Goal: Task Accomplishment & Management: Complete application form

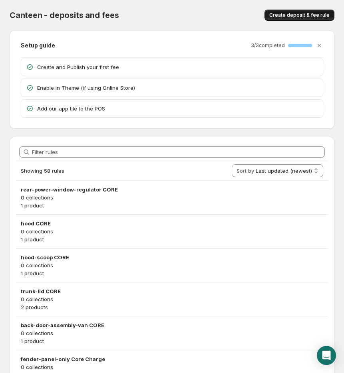
click at [293, 15] on span "Create deposit & fee rule" at bounding box center [299, 15] width 60 height 6
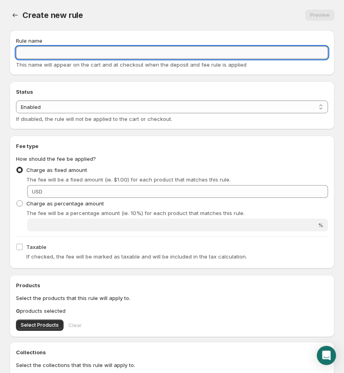
click at [97, 55] on input "Rule name" at bounding box center [172, 52] width 312 height 13
type input "TEST CORE"
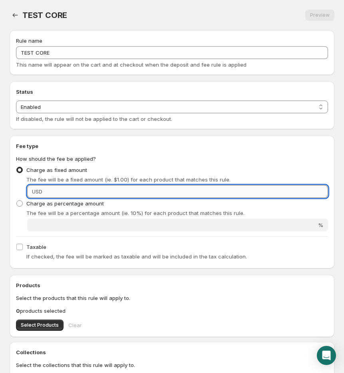
click at [65, 195] on input "Fixed amount" at bounding box center [186, 191] width 283 height 13
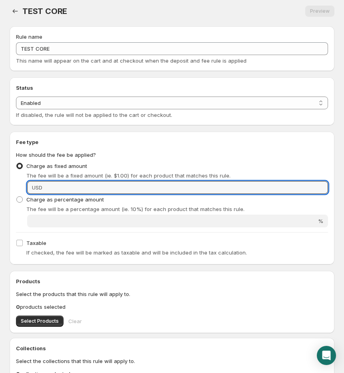
scroll to position [6, 0]
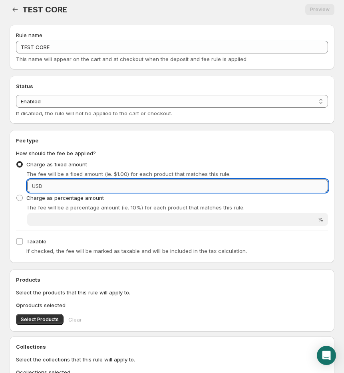
click at [51, 182] on input "Fixed amount" at bounding box center [186, 186] width 283 height 13
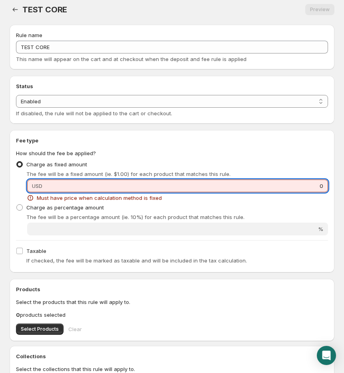
click at [59, 191] on input "0" at bounding box center [186, 186] width 283 height 13
click at [59, 185] on input "0" at bounding box center [186, 186] width 283 height 13
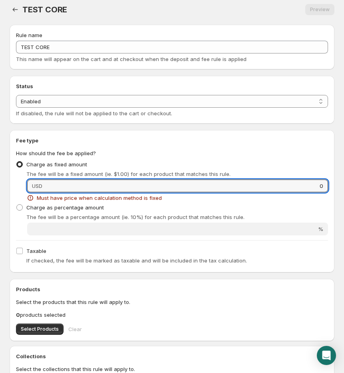
type input "0"
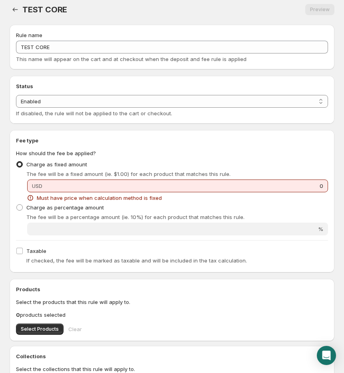
click at [134, 166] on div "Charge as fixed amount The fee will be a fixed amount (ie. $1.00) for each prod…" at bounding box center [172, 168] width 312 height 19
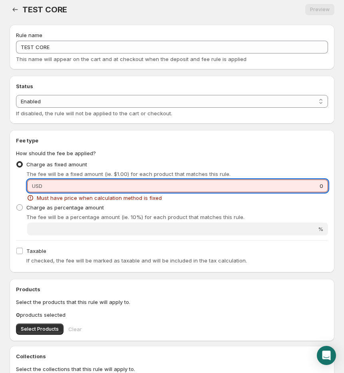
click at [211, 186] on input "0" at bounding box center [186, 186] width 283 height 13
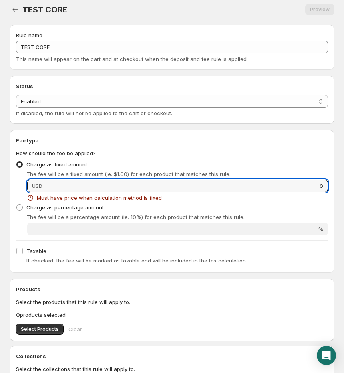
drag, startPoint x: 205, startPoint y: 181, endPoint x: 320, endPoint y: 176, distance: 115.0
click at [320, 176] on div "Charge as fixed amount The fee will be a fixed amount (ie. $1.00) for each prod…" at bounding box center [172, 180] width 312 height 43
drag, startPoint x: 320, startPoint y: 183, endPoint x: 328, endPoint y: 184, distance: 8.5
click at [328, 184] on div "Fee type How should the fee be applied? Charge as fixed amount The fee will be …" at bounding box center [172, 201] width 324 height 142
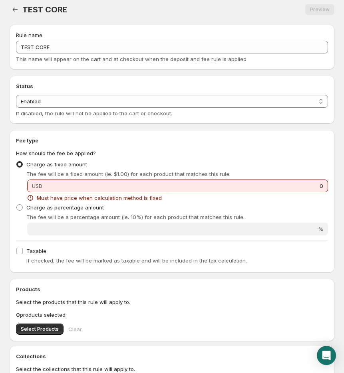
click at [312, 178] on div "Charge as fixed amount The fee will be a fixed amount (ie. $1.00) for each prod…" at bounding box center [172, 180] width 312 height 43
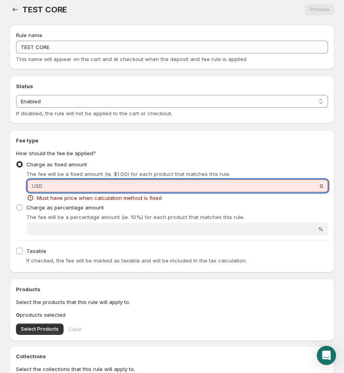
click at [322, 186] on input "0" at bounding box center [186, 186] width 283 height 13
drag, startPoint x: 322, startPoint y: 186, endPoint x: 318, endPoint y: 185, distance: 4.0
click at [318, 185] on input "0" at bounding box center [186, 186] width 283 height 13
click at [246, 168] on div "Charge as fixed amount The fee will be a fixed amount (ie. $1.00) for each prod…" at bounding box center [172, 168] width 312 height 19
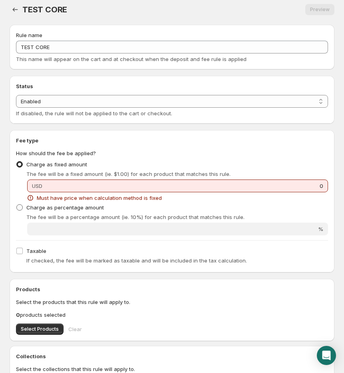
click at [49, 205] on span "Charge as percentage amount" at bounding box center [64, 207] width 77 height 6
click at [17, 205] on input "Charge as percentage amount" at bounding box center [16, 204] width 0 height 0
radio input "true"
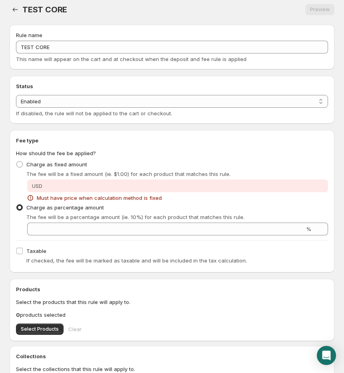
click at [205, 236] on div "Fee type How should the fee be applied? Charge as fixed amount The fee will be …" at bounding box center [172, 201] width 312 height 130
click at [202, 221] on div "Charge as percentage amount The fee will be a percentage amount (ie. 10%) for e…" at bounding box center [172, 219] width 312 height 34
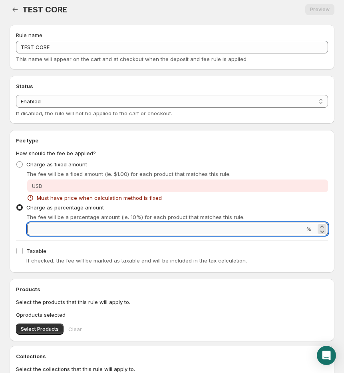
click at [224, 228] on input "Percentage amount" at bounding box center [165, 229] width 277 height 13
type input "1"
click at [259, 197] on div "Must have price when calculation method is fixed" at bounding box center [177, 198] width 300 height 8
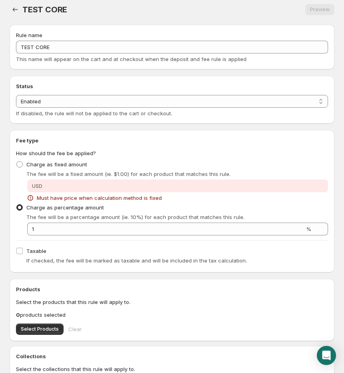
click at [113, 241] on div "Fee type How should the fee be applied? Charge as fixed amount The fee will be …" at bounding box center [172, 201] width 312 height 130
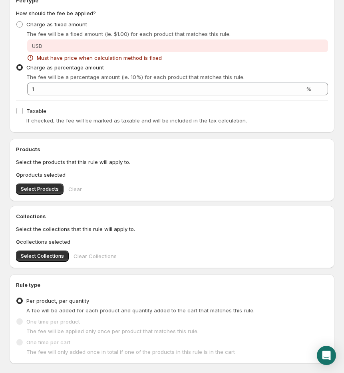
click at [40, 197] on div "Products Select the products that this rule will apply to. 0 products selected …" at bounding box center [172, 170] width 324 height 62
click at [42, 192] on button "Select Products" at bounding box center [39, 189] width 47 height 11
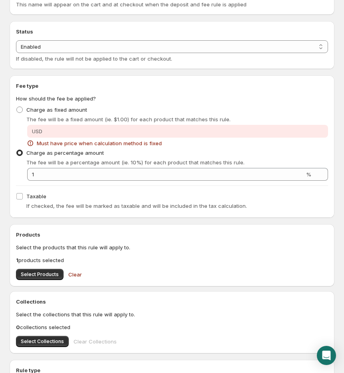
scroll to position [0, 0]
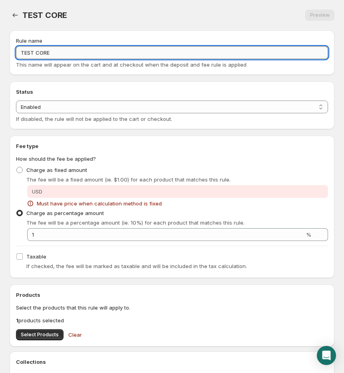
click at [54, 53] on input "TEST CORE" at bounding box center [172, 52] width 312 height 13
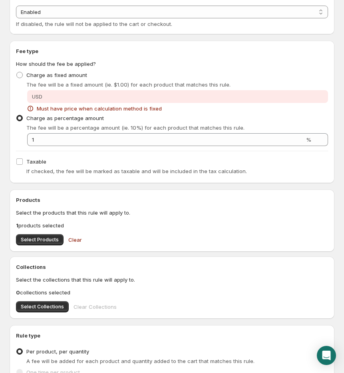
scroll to position [192, 0]
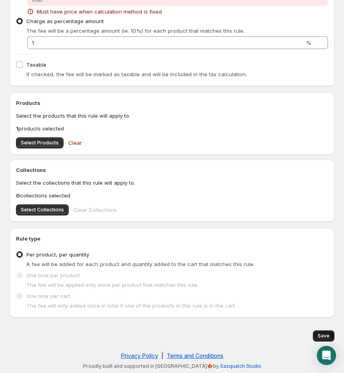
type input "TEST CORE for STOCK NUMBER"
click at [322, 334] on span "Save" at bounding box center [323, 336] width 12 height 6
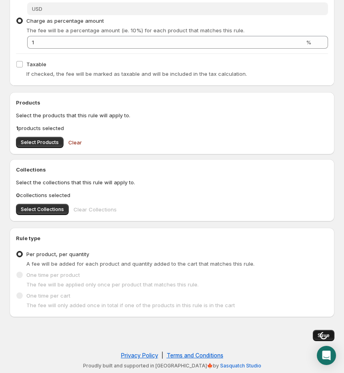
scroll to position [0, 0]
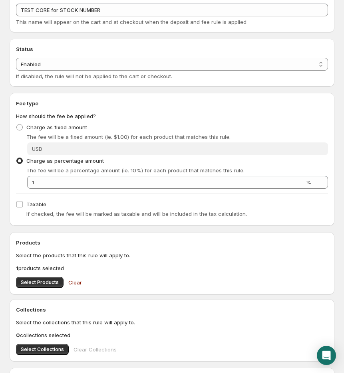
scroll to position [48, 0]
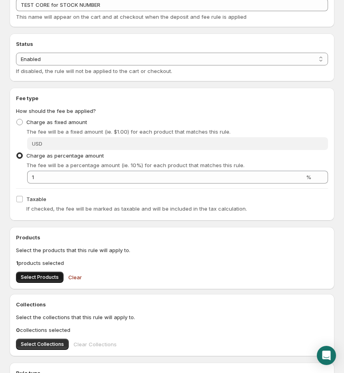
click at [34, 272] on button "Select Products" at bounding box center [39, 277] width 47 height 11
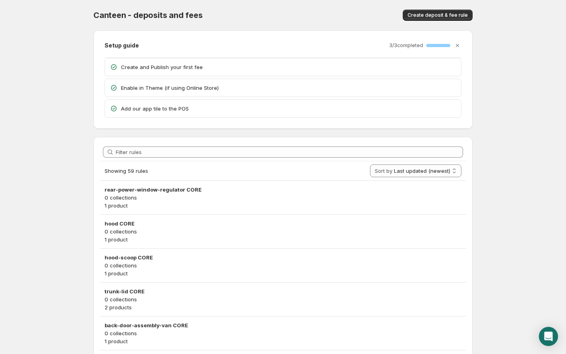
scroll to position [1, 0]
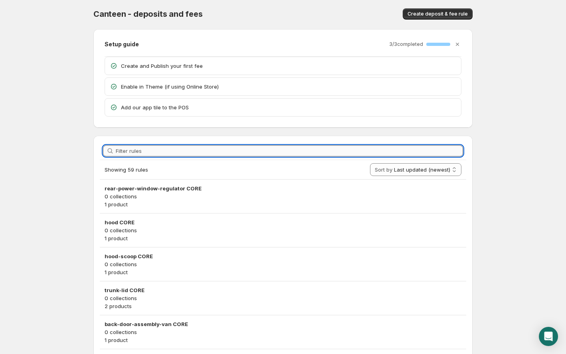
click at [181, 152] on input "Filter rules" at bounding box center [289, 150] width 347 height 11
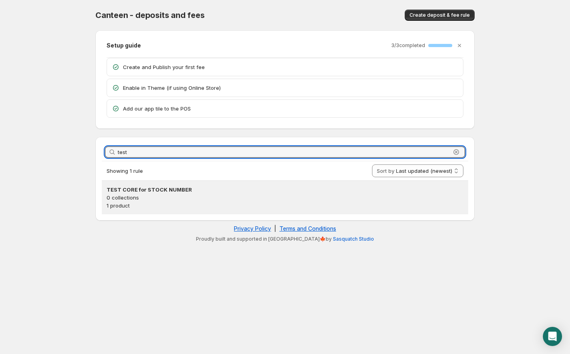
type input "test"
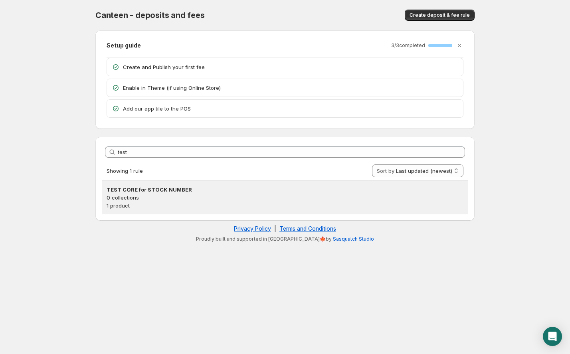
click at [169, 198] on p "0 collections" at bounding box center [285, 198] width 357 height 8
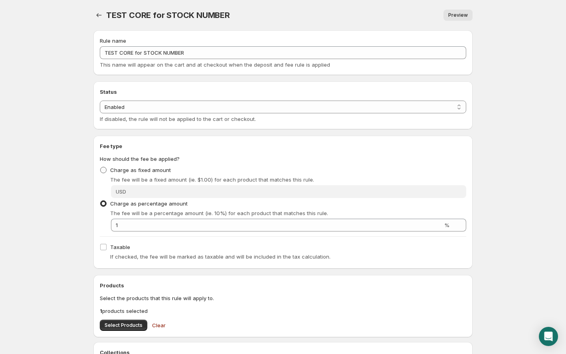
click at [132, 174] on label "Charge as fixed amount" at bounding box center [135, 169] width 71 height 11
click at [101, 167] on input "Charge as fixed amount" at bounding box center [100, 167] width 0 height 0
radio input "true"
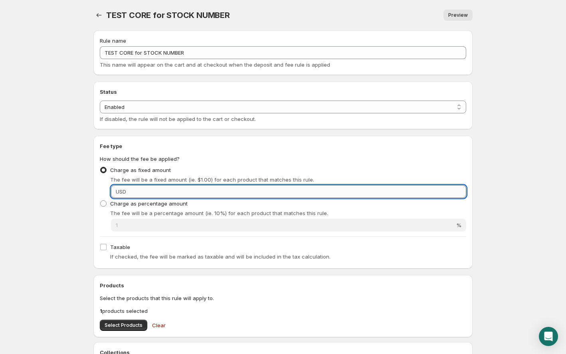
click at [150, 187] on input "Fixed amount" at bounding box center [297, 191] width 338 height 13
type input "0"
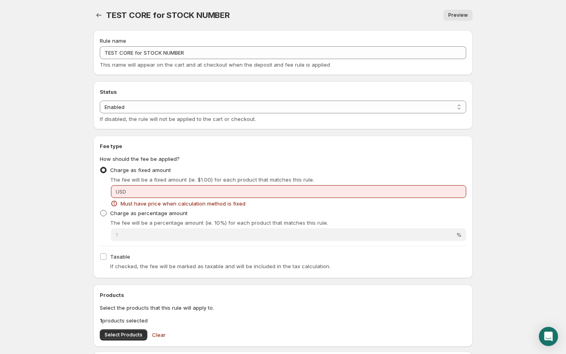
click at [103, 215] on span at bounding box center [103, 213] width 6 height 6
click at [101, 210] on input "Charge as percentage amount" at bounding box center [100, 210] width 0 height 0
radio input "true"
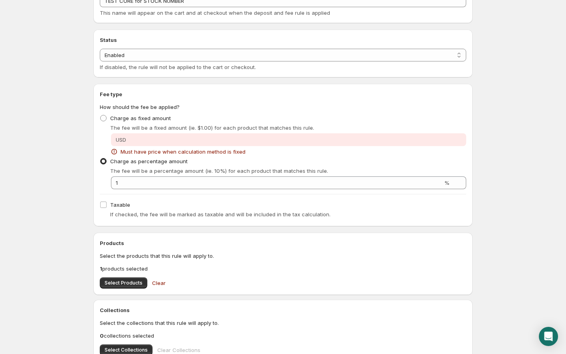
scroll to position [53, 0]
click at [129, 282] on span "Select Products" at bounding box center [124, 281] width 38 height 6
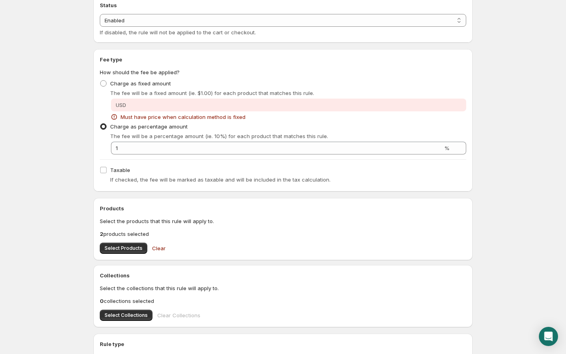
scroll to position [0, 0]
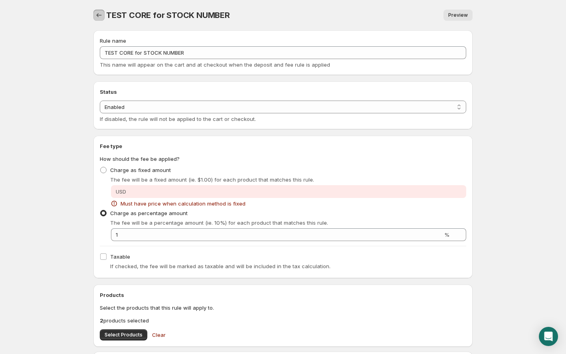
click at [102, 15] on icon "Settings" at bounding box center [99, 15] width 8 height 8
click at [291, 28] on div "TEST CORE for STOCK NUMBER. This page is ready TEST CORE for STOCK NUMBER Previ…" at bounding box center [282, 15] width 379 height 30
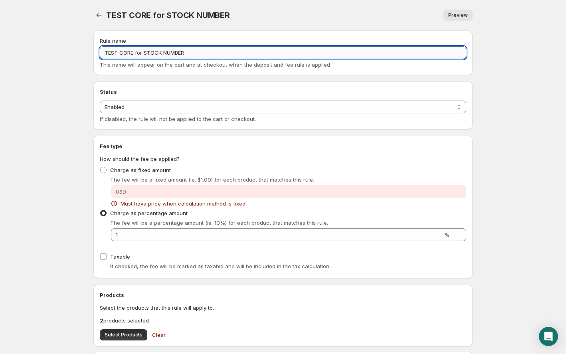
click at [288, 49] on input "TEST CORE for STOCK NUMBER" at bounding box center [283, 52] width 366 height 13
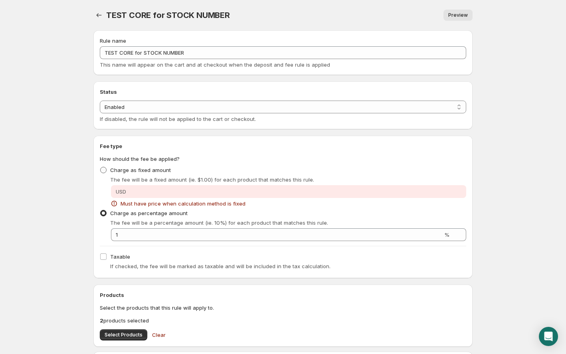
click at [104, 173] on span at bounding box center [103, 169] width 7 height 7
click at [101, 167] on input "Charge as fixed amount" at bounding box center [100, 167] width 0 height 0
radio input "true"
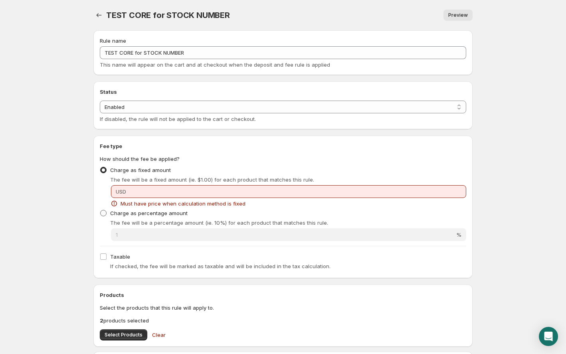
click at [103, 211] on span at bounding box center [103, 213] width 6 height 6
click at [101, 210] on input "Charge as percentage amount" at bounding box center [100, 210] width 0 height 0
radio input "true"
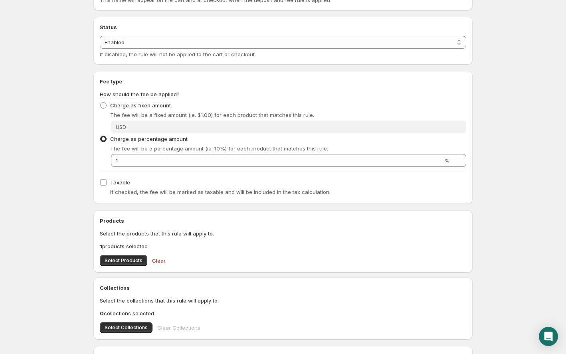
scroll to position [65, 0]
click at [127, 257] on span "Select Products" at bounding box center [124, 260] width 38 height 6
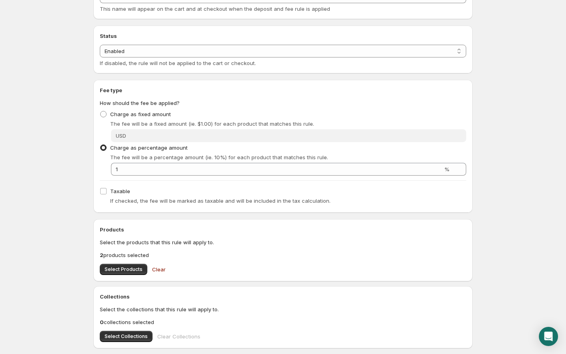
scroll to position [0, 0]
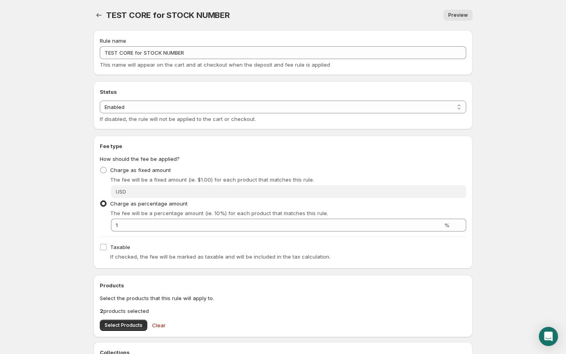
click at [29, 42] on body "Home Help TEST CORE for STOCK NUMBER. This page is ready TEST CORE for STOCK NU…" at bounding box center [283, 177] width 566 height 354
